Goal: Task Accomplishment & Management: Manage account settings

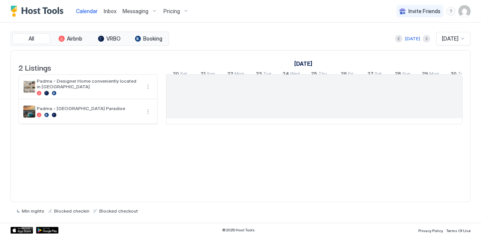
scroll to position [0, 417]
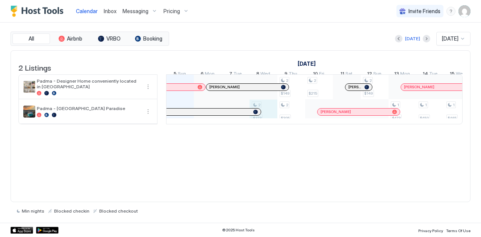
click at [269, 123] on div "2 $373 2 $149 2 $395 2 $215 2 $149 1 $473 1 $459 1 $465 2 $286 2 $278 2 $261 2 …" at bounding box center [457, 99] width 1417 height 49
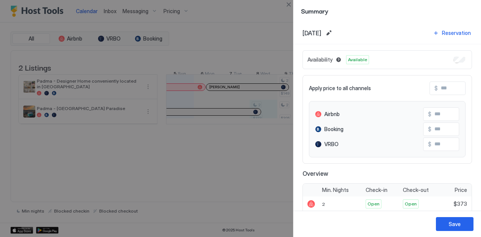
click at [232, 39] on div at bounding box center [240, 118] width 481 height 237
click at [290, 6] on button "Close" at bounding box center [288, 4] width 9 height 9
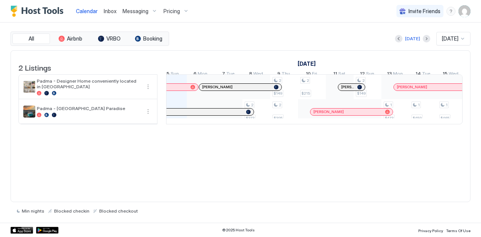
scroll to position [0, 424]
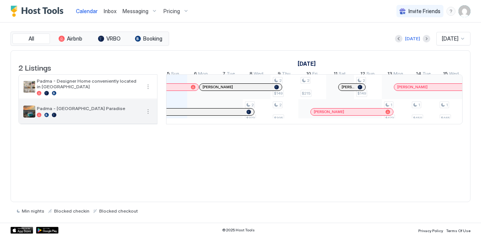
click at [88, 117] on div "Padma - [GEOGRAPHIC_DATA] Paradise" at bounding box center [89, 111] width 104 height 12
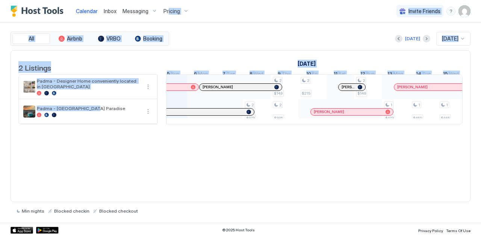
drag, startPoint x: 89, startPoint y: 107, endPoint x: 167, endPoint y: 10, distance: 125.0
click at [167, 10] on div "Calendar Inbox Messaging Pricing Invite Friends PG All Airbnb VRBO Booking [DAT…" at bounding box center [240, 118] width 481 height 237
click at [167, 10] on span "Pricing" at bounding box center [171, 11] width 17 height 7
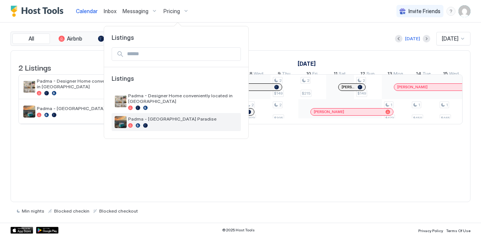
click at [134, 116] on span "Padma - [GEOGRAPHIC_DATA] Paradise" at bounding box center [183, 119] width 110 height 6
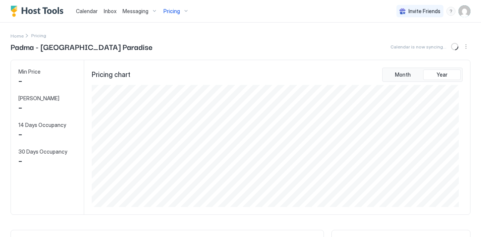
scroll to position [122, 367]
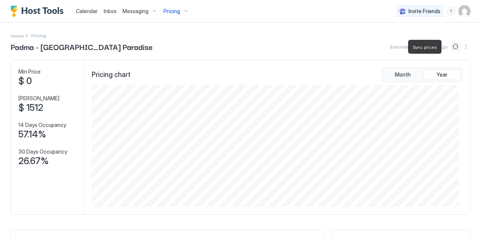
click at [451, 43] on button "Sync prices" at bounding box center [455, 46] width 9 height 9
click at [431, 45] on span "Synced about 13 hours ago" at bounding box center [418, 47] width 58 height 6
click at [451, 45] on button "Sync prices" at bounding box center [455, 46] width 9 height 9
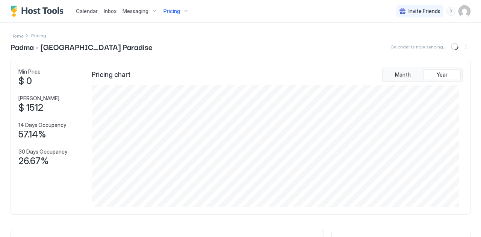
click at [345, 39] on div "Home Pricing" at bounding box center [241, 36] width 460 height 8
click at [451, 45] on button "Sync prices" at bounding box center [455, 46] width 9 height 9
click at [428, 47] on span "Synced in less than 5 seconds" at bounding box center [415, 47] width 65 height 6
